Goal: Find specific page/section: Find specific page/section

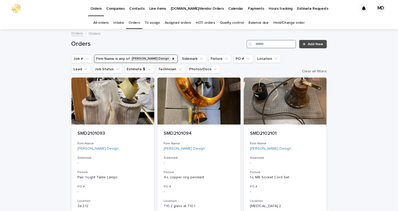
click at [271, 44] on input "Search" at bounding box center [272, 44] width 50 height 8
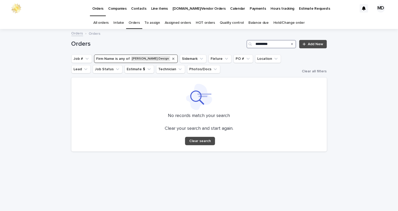
type input "*********"
click at [171, 58] on icon "Firm Name" at bounding box center [173, 59] width 4 height 4
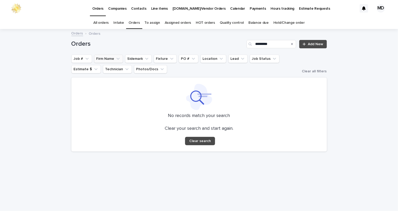
click at [194, 43] on h1 "Orders" at bounding box center [158, 44] width 174 height 8
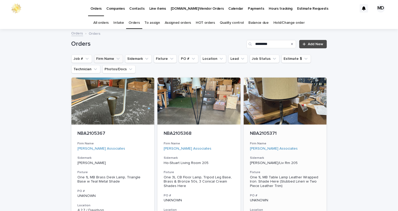
click at [286, 100] on div at bounding box center [285, 100] width 83 height 47
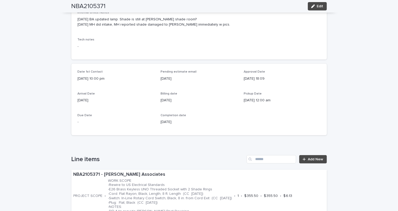
scroll to position [23, 0]
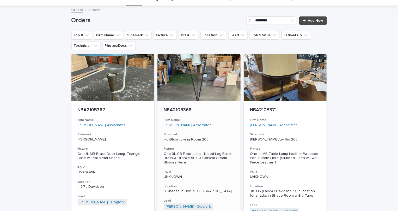
scroll to position [22, 0]
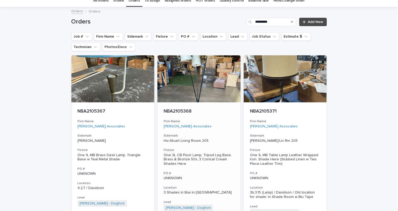
click at [192, 105] on div "NBA2105368 Firm Name [PERSON_NAME] Associates Sidemark Ho-Stuart Living Room 20…" at bounding box center [199, 182] width 83 height 160
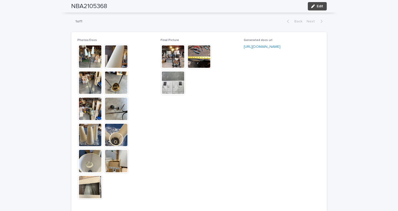
scroll to position [403, 0]
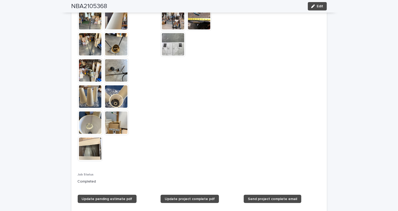
click at [111, 119] on img at bounding box center [116, 122] width 25 height 25
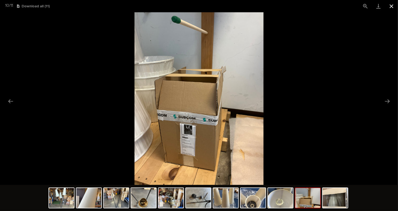
drag, startPoint x: 393, startPoint y: 3, endPoint x: 390, endPoint y: 3, distance: 3.1
click at [393, 3] on button "Close gallery" at bounding box center [391, 6] width 13 height 12
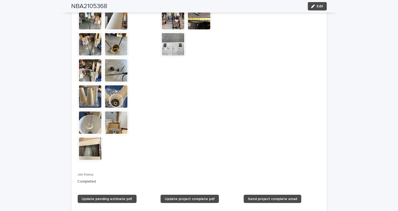
click at [92, 145] on img at bounding box center [90, 148] width 25 height 25
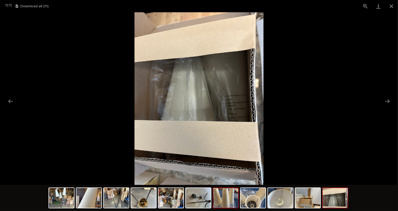
click at [221, 190] on img at bounding box center [225, 198] width 25 height 20
